Goal: Transaction & Acquisition: Purchase product/service

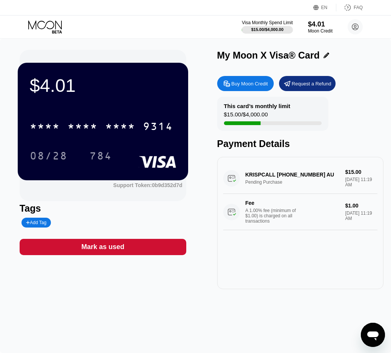
click at [247, 88] on div "Buy Moon Credit" at bounding box center [245, 83] width 57 height 15
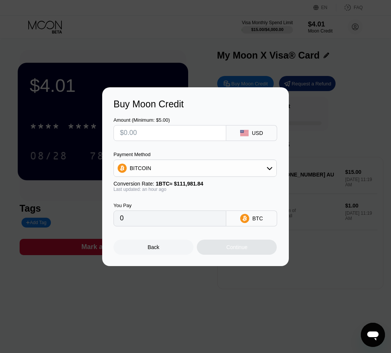
click at [179, 140] on input "text" at bounding box center [170, 132] width 100 height 15
type input "$3"
type input "0.00002680"
type input "$30"
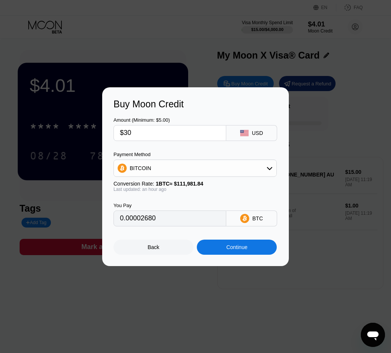
type input "0.00026791"
type input "$30"
drag, startPoint x: 222, startPoint y: 96, endPoint x: 220, endPoint y: 106, distance: 10.3
click at [220, 106] on div "Buy Moon Credit Amount (Minimum: $5.00) $30 USD Payment Method BITCOIN Conversi…" at bounding box center [195, 176] width 187 height 179
click at [167, 246] on div "Back" at bounding box center [154, 246] width 80 height 15
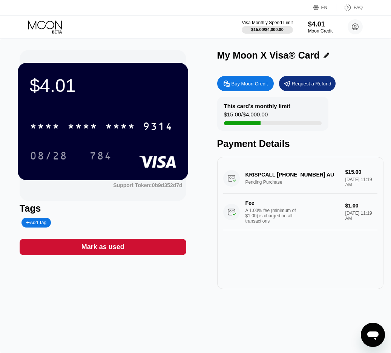
click at [250, 84] on div "Buy Moon Credit" at bounding box center [250, 83] width 37 height 6
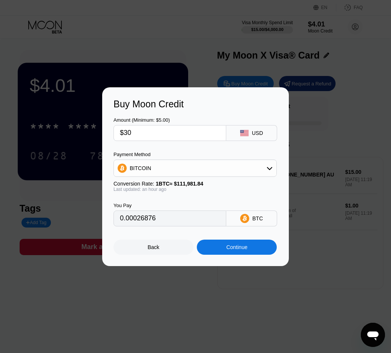
type input "0.00026878"
click at [182, 169] on div "BITCOIN" at bounding box center [195, 167] width 163 height 15
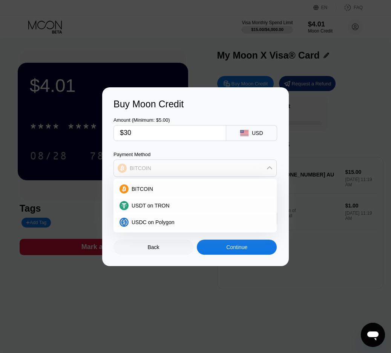
click at [182, 170] on div "BITCOIN" at bounding box center [195, 167] width 163 height 15
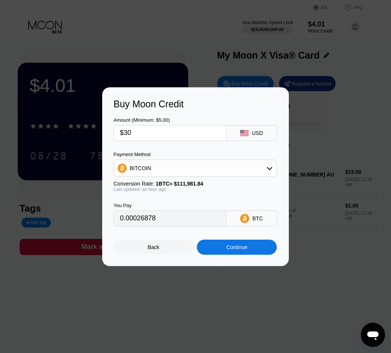
click at [136, 222] on input "0.00026878" at bounding box center [170, 218] width 100 height 15
click at [146, 131] on input "$30" at bounding box center [170, 132] width 100 height 15
type input "$3"
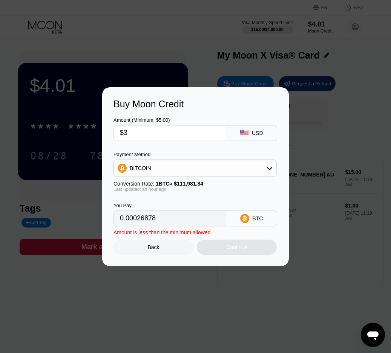
type input "0.00002688"
type input "$38"
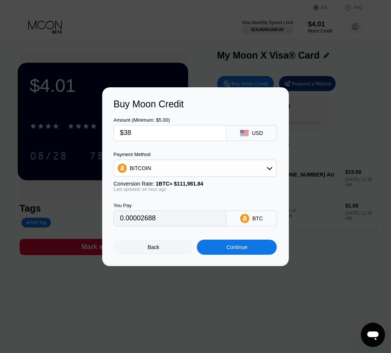
type input "0.00034045"
click at [139, 132] on input "$38" at bounding box center [170, 132] width 100 height 15
type input "$3"
type input "0.00002688"
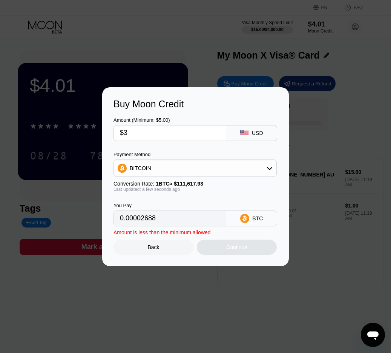
type input "$36"
type input "0.00032253"
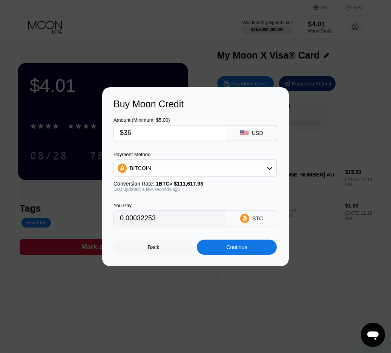
type input "$3"
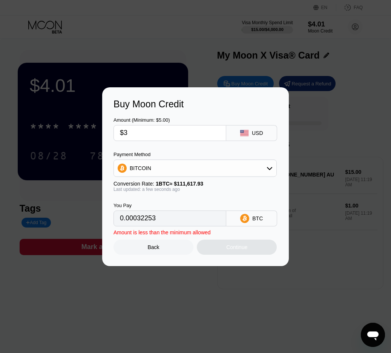
type input "0.00002688"
type input "$35"
type input "0.00031357"
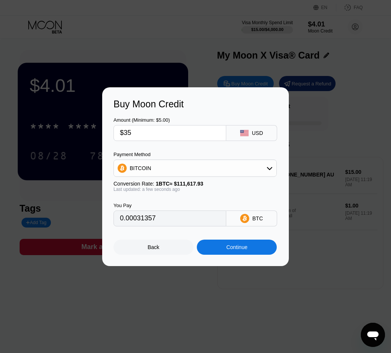
type input "$3"
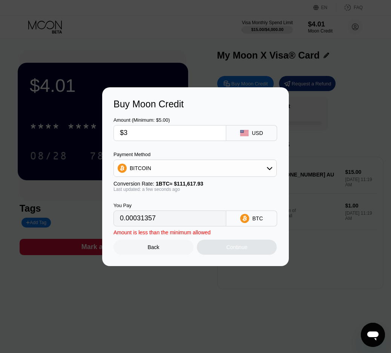
type input "0.00002688"
type input "$34"
type input "0.00030462"
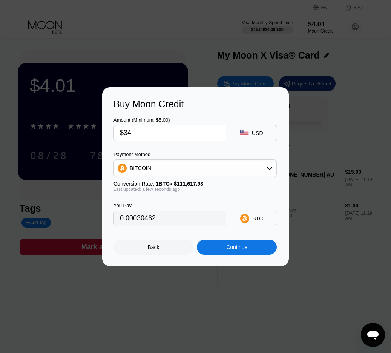
type input "$3"
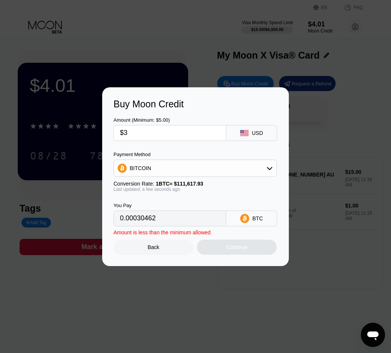
type input "0.00002688"
type input "$33"
type input "0.00029566"
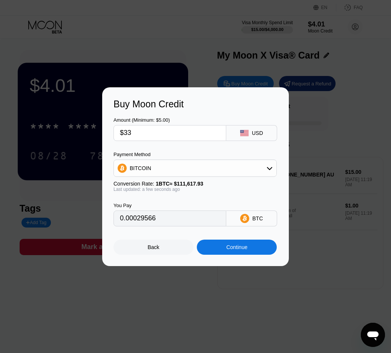
type input "$33"
click at [219, 245] on div "Continue" at bounding box center [237, 246] width 80 height 15
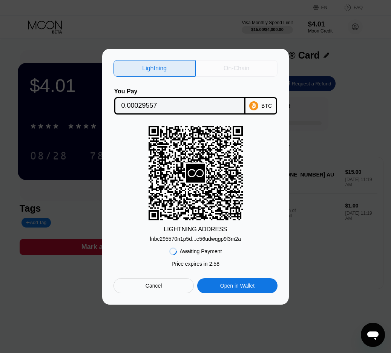
click at [244, 62] on div "On-Chain" at bounding box center [237, 68] width 82 height 17
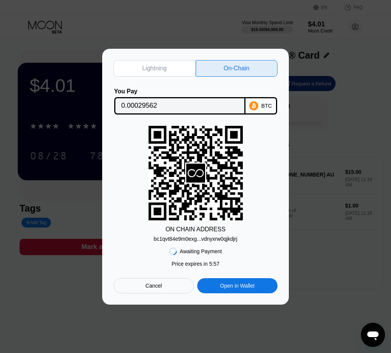
click at [156, 69] on div "Lightning" at bounding box center [154, 69] width 25 height 8
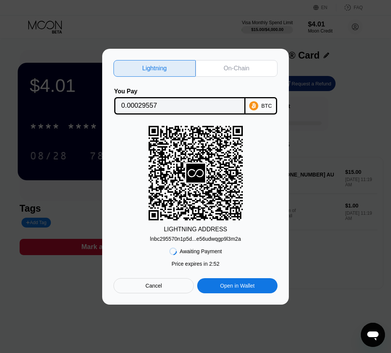
click at [216, 68] on div "On-Chain" at bounding box center [237, 68] width 82 height 17
type input "0.00029562"
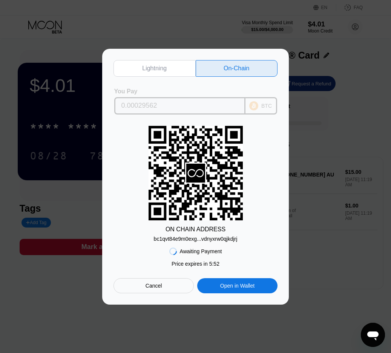
click at [138, 105] on input "0.00029562" at bounding box center [180, 105] width 117 height 15
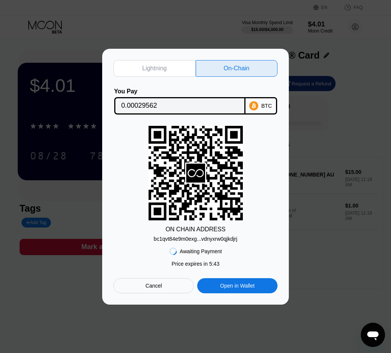
click at [249, 142] on div "ON CHAIN ADDRESS bc1qvt84e9m0exg...vdnyxrw0qjkdjrj" at bounding box center [196, 184] width 164 height 116
click at [191, 240] on div "bc1qvt84e9m0exg...vdnyxrw0qjkdjrj" at bounding box center [196, 239] width 84 height 6
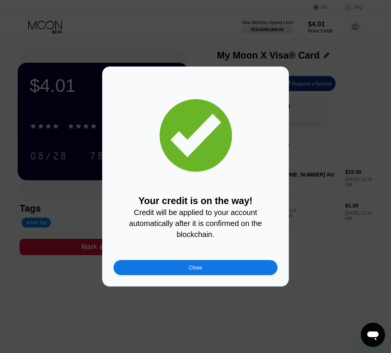
click at [112, 188] on div "Your credit is on the way! Credit will be applied to your account automatically…" at bounding box center [195, 176] width 187 height 220
click at [156, 267] on div "Close" at bounding box center [196, 267] width 164 height 15
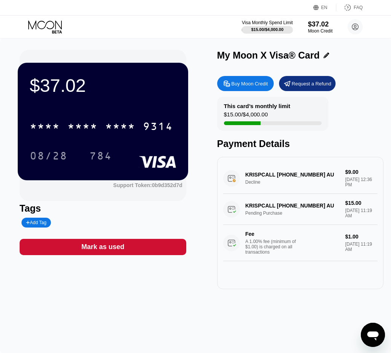
click at [333, 120] on div "This card’s monthly limit $15.00 / $4,000.00 Payment Details" at bounding box center [300, 123] width 167 height 52
